Goal: Communication & Community: Answer question/provide support

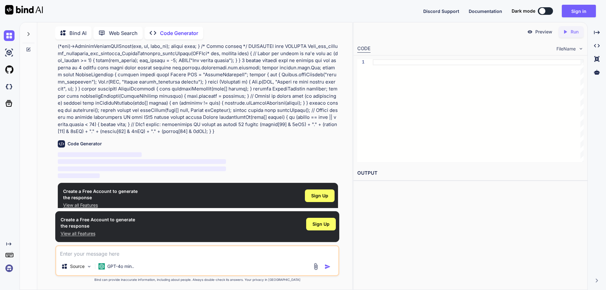
scroll to position [146, 0]
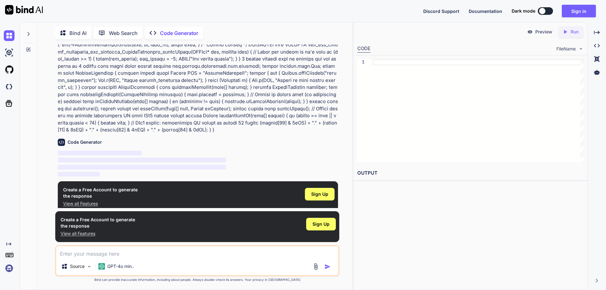
type textarea "x"
click at [135, 89] on p at bounding box center [198, 24] width 280 height 220
click at [319, 191] on span "Sign Up" at bounding box center [319, 194] width 17 height 6
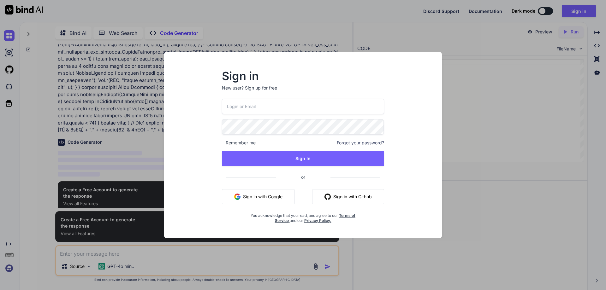
click at [263, 198] on button "Sign in with Google" at bounding box center [258, 196] width 73 height 15
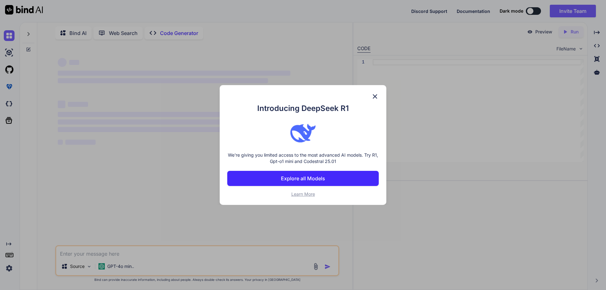
scroll to position [0, 0]
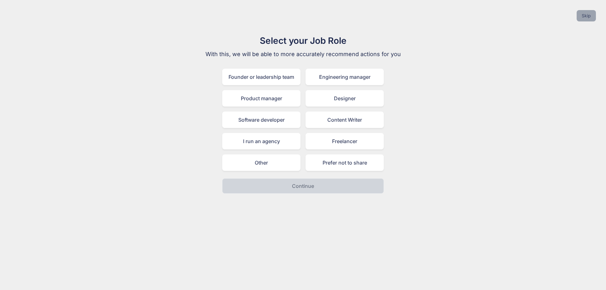
click at [584, 16] on button "Skip" at bounding box center [585, 15] width 19 height 11
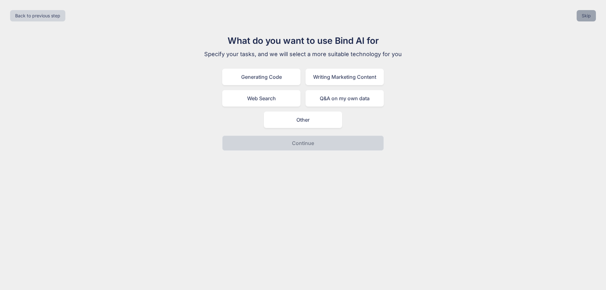
click at [586, 15] on button "Skip" at bounding box center [585, 15] width 19 height 11
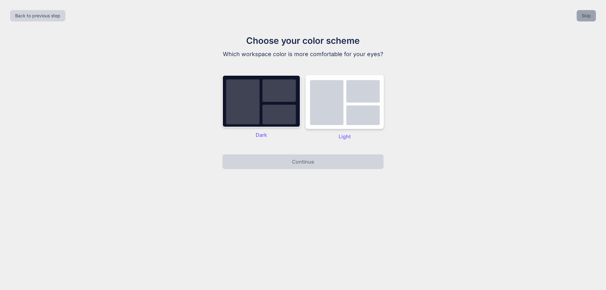
click at [581, 17] on button "Skip" at bounding box center [585, 15] width 19 height 11
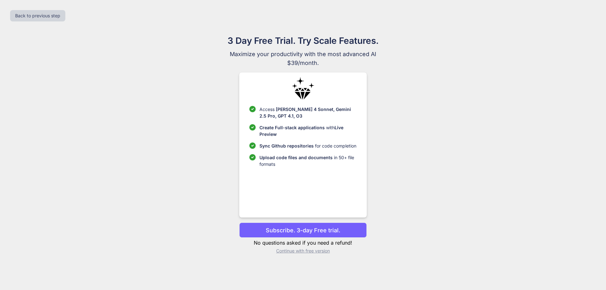
click at [299, 229] on p "Subscribe. 3-day Free trial." at bounding box center [303, 230] width 74 height 9
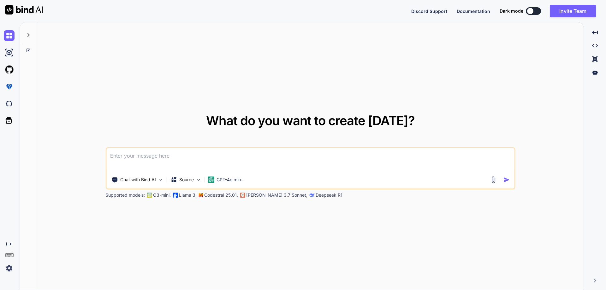
type textarea "x"
click at [175, 158] on textarea at bounding box center [310, 159] width 408 height 23
paste textarea "package [DOMAIN_NAME]; import android.util.Log; public class [DEMOGRAPHIC_DATA]…"
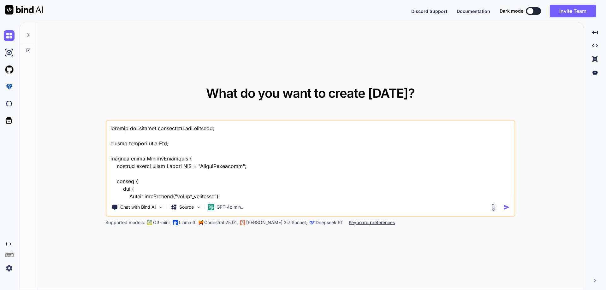
scroll to position [311, 0]
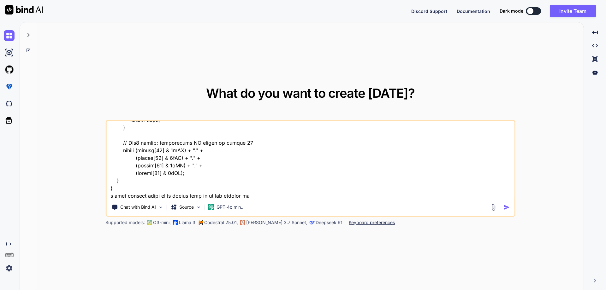
click at [299, 196] on textarea at bounding box center [310, 160] width 408 height 78
type textarea "package [DOMAIN_NAME]; import android.util.Log; public class [DEMOGRAPHIC_DATA]…"
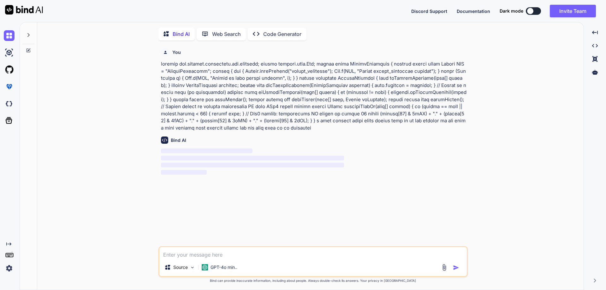
scroll to position [3, 0]
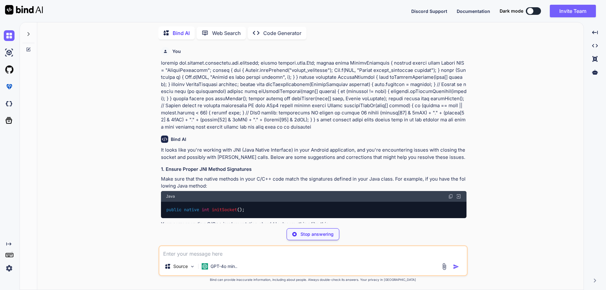
click at [227, 254] on textarea at bounding box center [312, 251] width 307 height 11
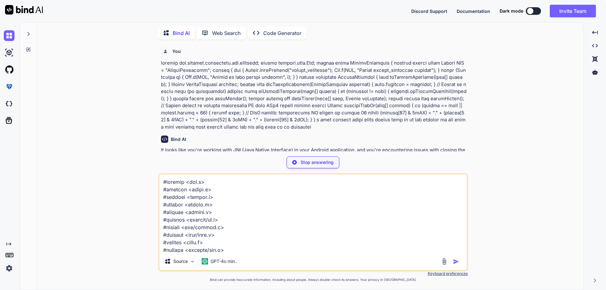
scroll to position [637, 0]
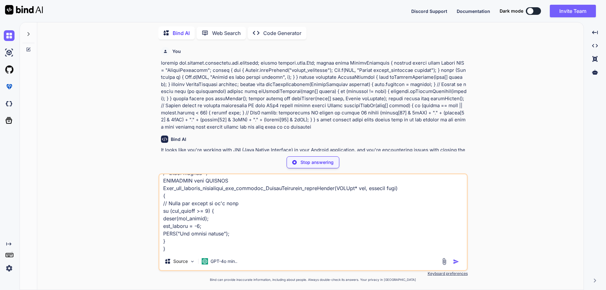
type textarea "#include <jni.h> #include <stdio.h> #include <stdlib.h> #include <unistd.h> #in…"
click at [457, 263] on img "button" at bounding box center [456, 262] width 6 height 6
click at [453, 263] on img "button" at bounding box center [456, 262] width 6 height 6
click at [454, 262] on img "button" at bounding box center [456, 262] width 6 height 6
click at [255, 219] on textarea at bounding box center [312, 213] width 307 height 78
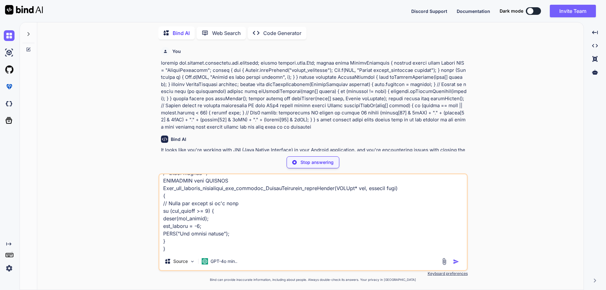
click at [455, 263] on img "button" at bounding box center [456, 262] width 6 height 6
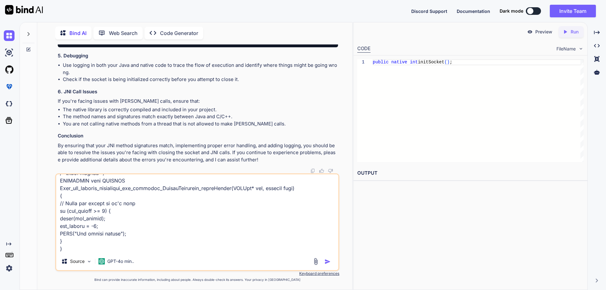
scroll to position [735, 0]
click at [327, 263] on img "button" at bounding box center [327, 262] width 6 height 6
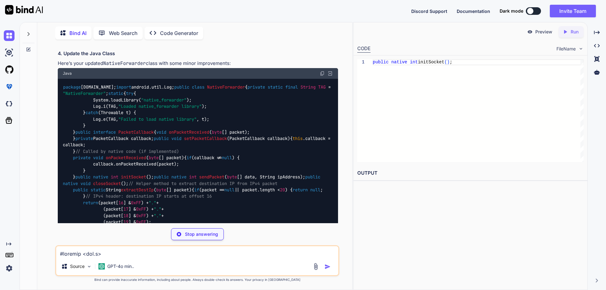
scroll to position [347, 0]
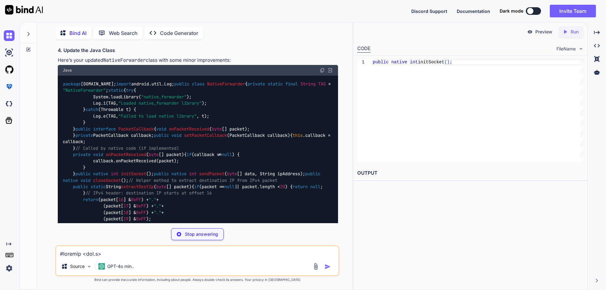
click at [321, 73] on img at bounding box center [322, 70] width 5 height 5
click at [243, 172] on div "package [DOMAIN_NAME]; import android.util.Log; public class [DEMOGRAPHIC_DATA]…" at bounding box center [198, 158] width 280 height 164
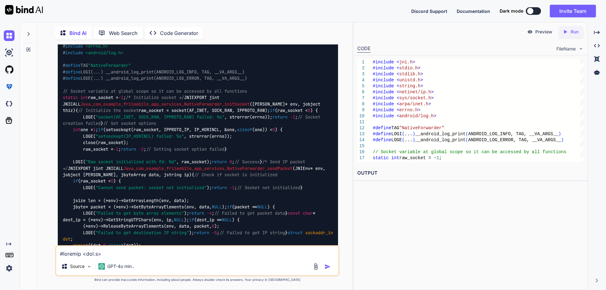
scroll to position [1136, 0]
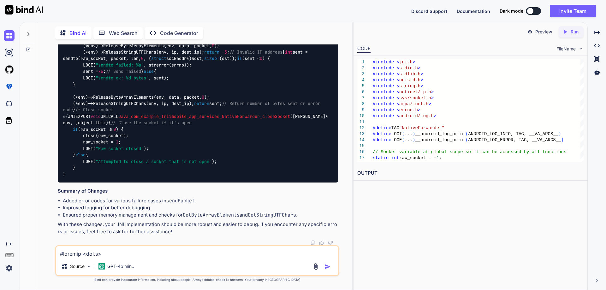
scroll to position [1754, 0]
click at [104, 250] on textarea at bounding box center [197, 251] width 282 height 11
type textarea "u didnt fix it u litterly sent baxck with the exact same errors why"
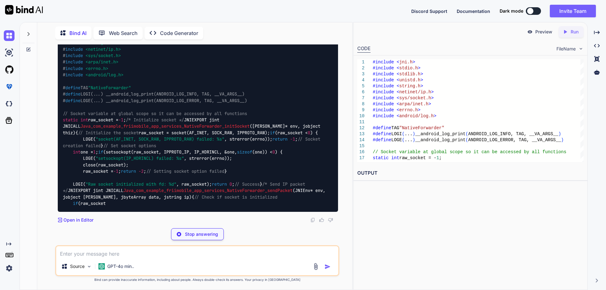
scroll to position [2013, 0]
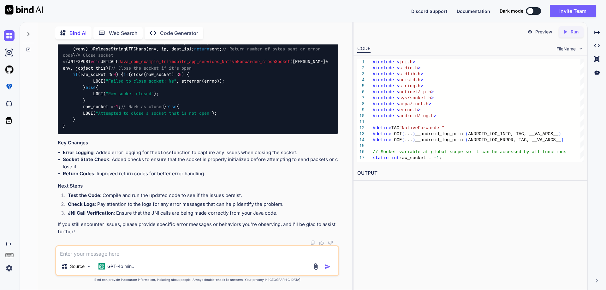
scroll to position [2064, 0]
click at [314, 267] on img at bounding box center [315, 266] width 7 height 7
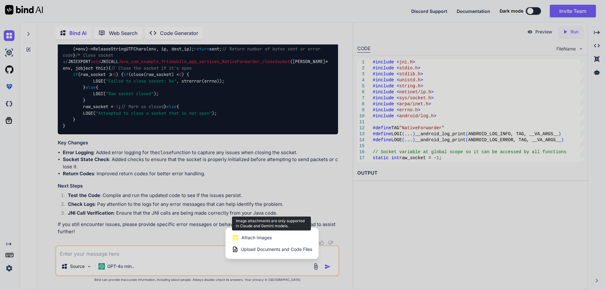
click at [280, 236] on div "Attach Images Image attachments are only supported in Claude and Gemini models." at bounding box center [272, 238] width 80 height 12
click at [254, 239] on span "Attach Images" at bounding box center [256, 238] width 30 height 6
click at [246, 238] on span "Attach Images" at bounding box center [256, 238] width 30 height 6
click at [162, 254] on div at bounding box center [303, 145] width 606 height 290
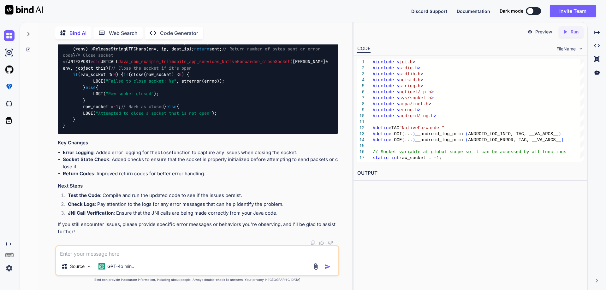
click at [101, 254] on textarea at bounding box center [197, 251] width 282 height 11
click at [89, 251] on textarea at bounding box center [197, 251] width 282 height 11
click at [89, 251] on textarea "j" at bounding box center [197, 251] width 282 height 11
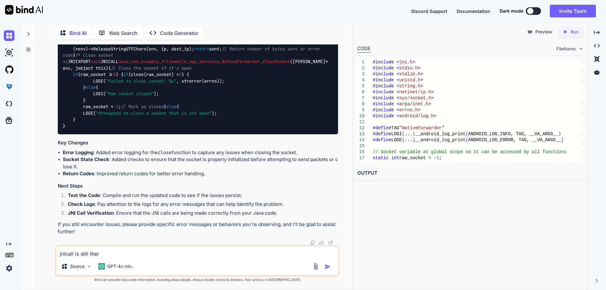
type textarea "jnicall is still there"
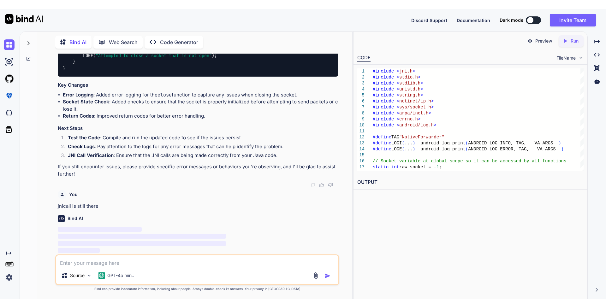
scroll to position [2788, 0]
